Goal: Transaction & Acquisition: Download file/media

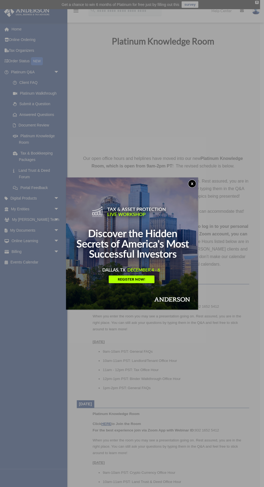
click at [191, 181] on button "x" at bounding box center [192, 184] width 8 height 8
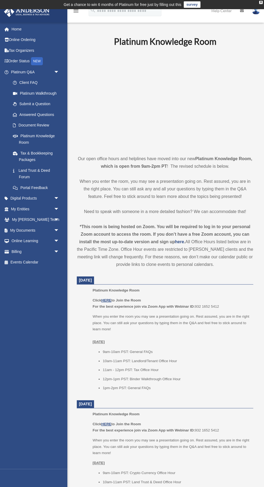
scroll to position [9, 0]
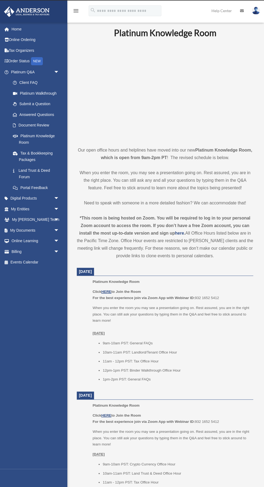
click at [21, 215] on link "My [PERSON_NAME] Team arrow_drop_down" at bounding box center [36, 220] width 64 height 11
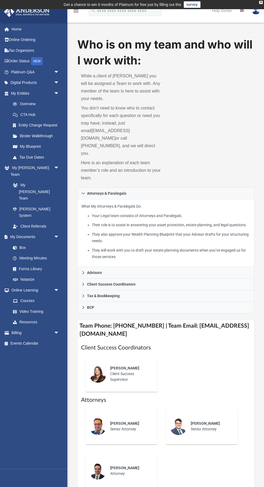
click at [18, 246] on span at bounding box center [18, 248] width 4 height 4
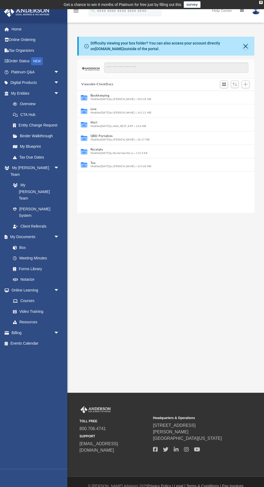
scroll to position [123, 177]
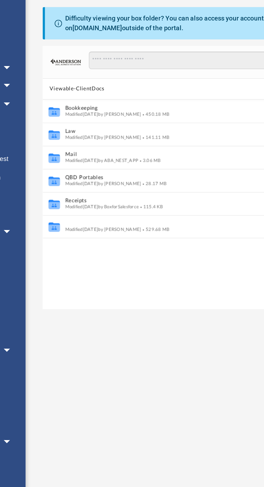
click at [92, 164] on button "Tax" at bounding box center [162, 163] width 144 height 4
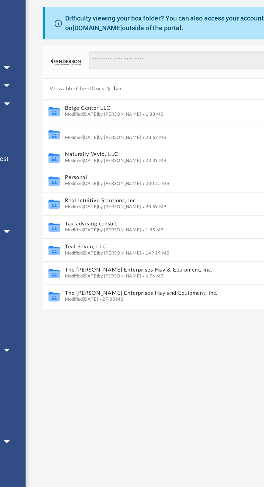
click at [103, 109] on button "Jess, Alesha & Joseph" at bounding box center [162, 109] width 144 height 4
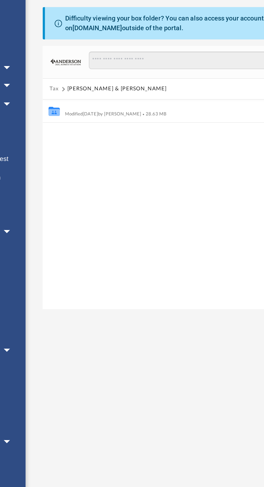
click at [92, 95] on button "2024" at bounding box center [162, 96] width 144 height 4
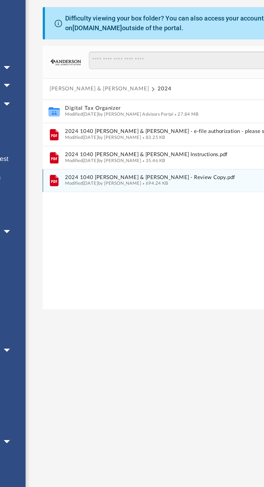
click at [111, 137] on span "2024 1040 Jess, Alesha & Joseph - Review Copy.pdf" at bounding box center [162, 136] width 144 height 4
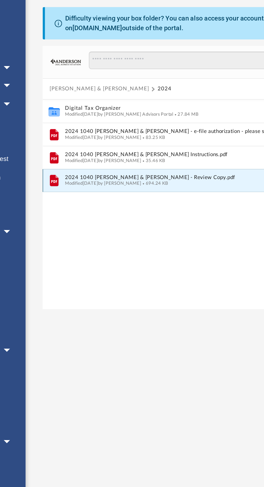
click at [107, 134] on span "2024 1040 Jess, Alesha & Joseph - Review Copy.pdf" at bounding box center [162, 136] width 144 height 4
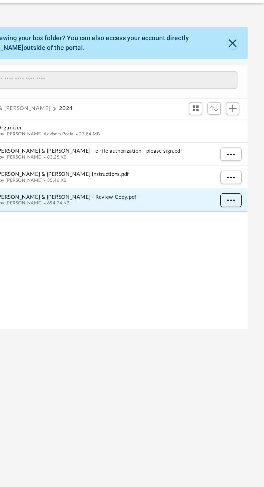
click at [243, 137] on span "More options" at bounding box center [245, 137] width 4 height 3
click at [233, 158] on li "Download" at bounding box center [240, 157] width 16 height 6
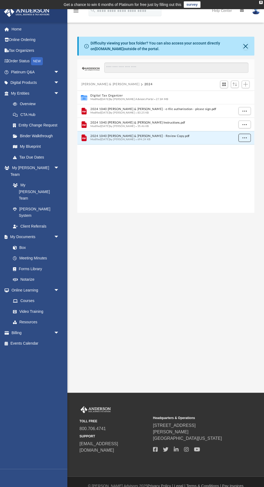
click at [245, 137] on span "More options" at bounding box center [245, 137] width 4 height 3
click at [235, 159] on li "Download" at bounding box center [240, 157] width 16 height 6
click at [233, 136] on span "2024 1040 Jess, Alesha & Joseph - Review Copy.pdf" at bounding box center [162, 136] width 144 height 4
click at [232, 122] on span "2024 1040 Jess, Alesha & Joseph - Filing Instructions.pdf" at bounding box center [162, 123] width 144 height 4
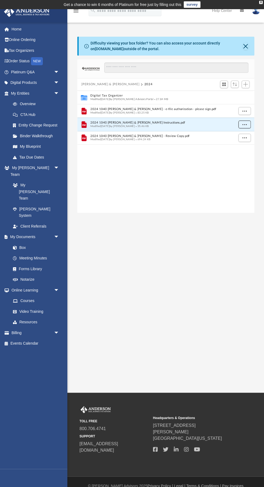
click at [245, 124] on span "More options" at bounding box center [245, 124] width 4 height 3
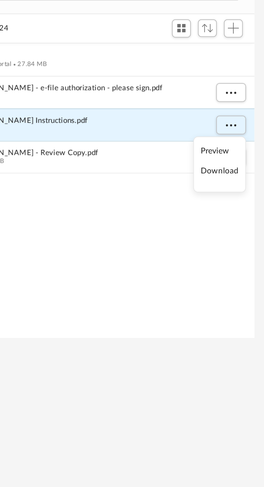
click at [236, 142] on li "Download" at bounding box center [240, 144] width 16 height 6
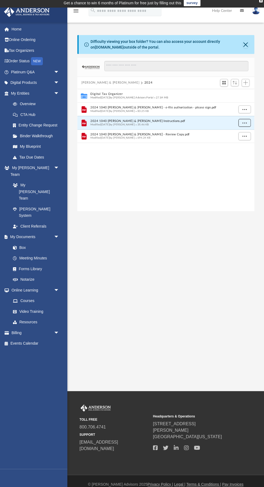
scroll to position [6, 0]
